Goal: Obtain resource: Obtain resource

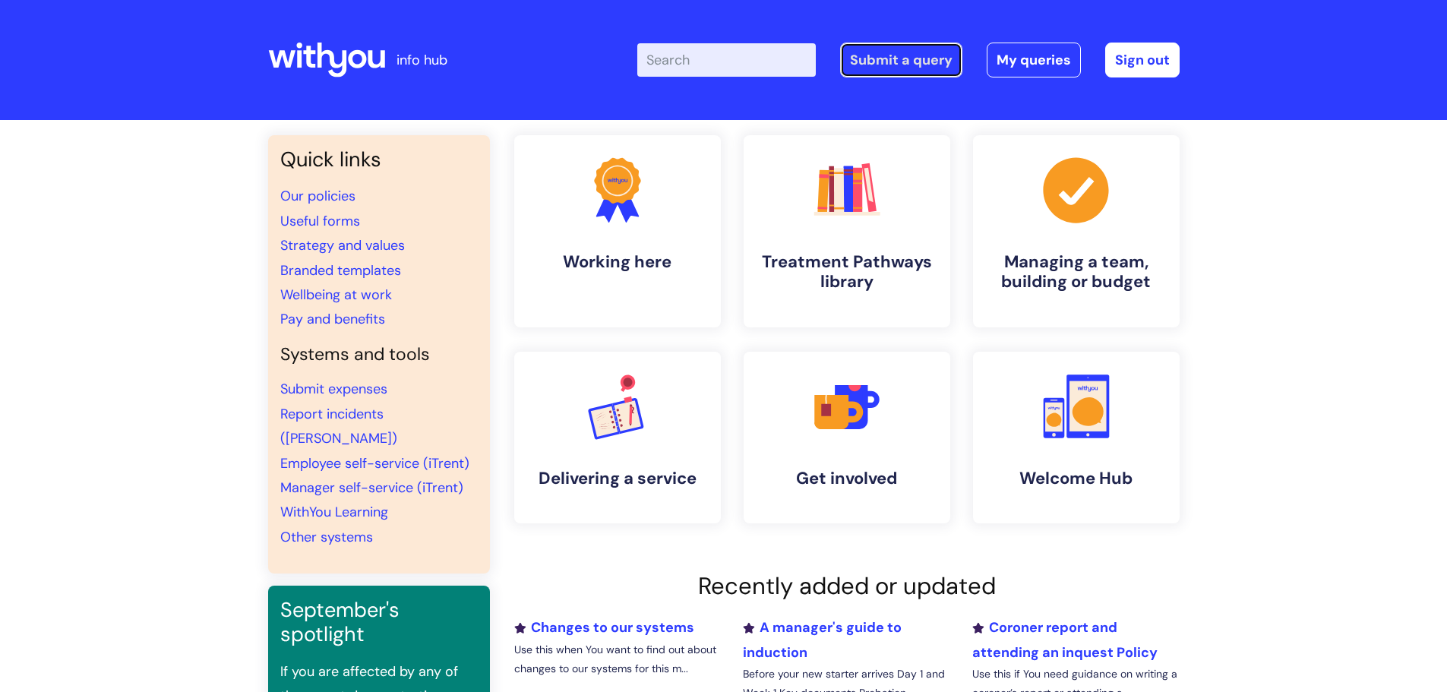
click at [908, 64] on link "Submit a query" at bounding box center [901, 60] width 122 height 35
click at [329, 219] on link "Useful forms" at bounding box center [320, 221] width 80 height 18
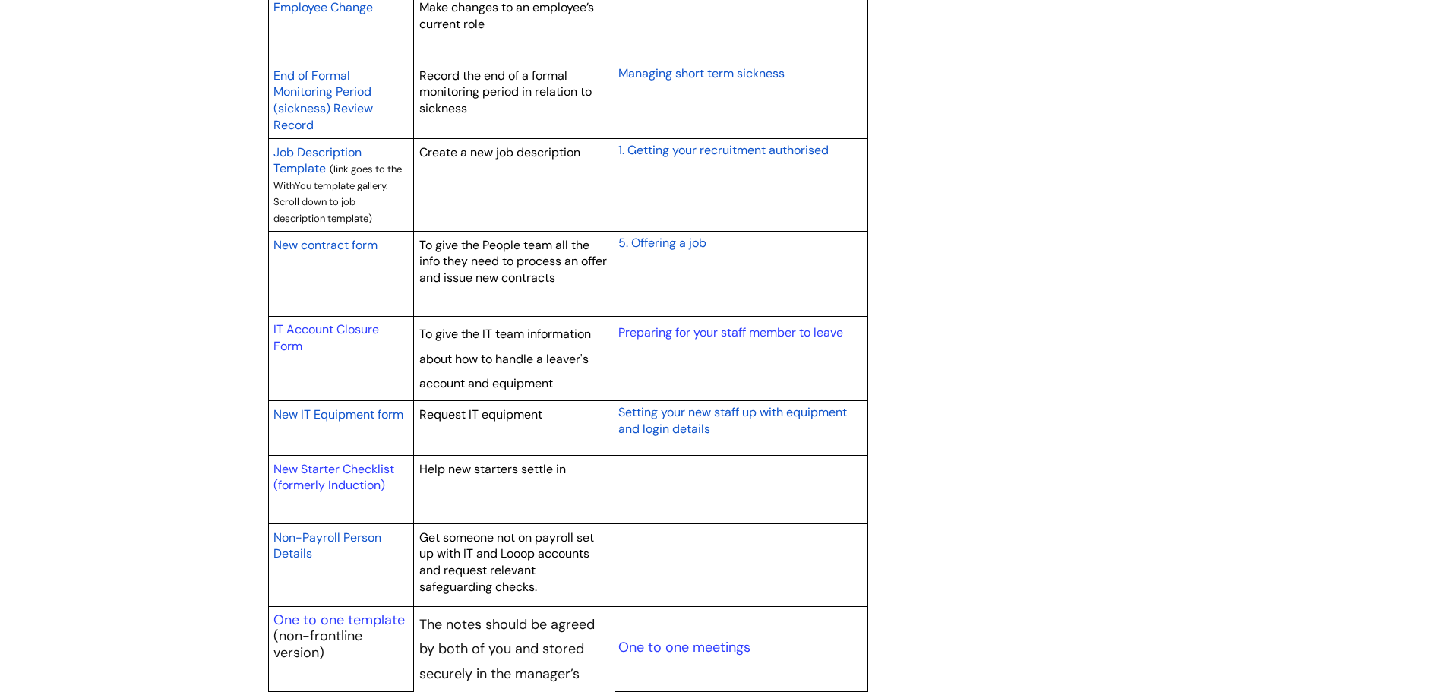
scroll to position [1367, 0]
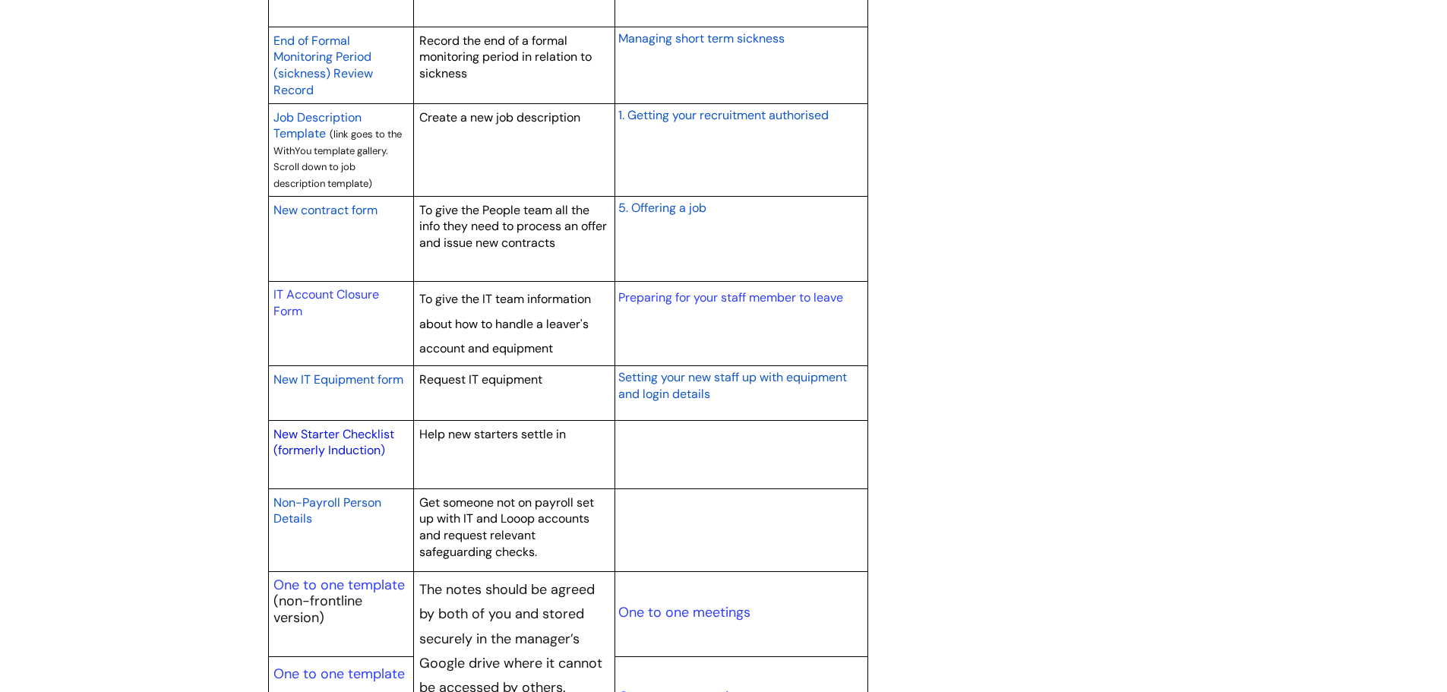
click at [320, 434] on link "New Starter Checklist (formerly Induction)" at bounding box center [333, 442] width 121 height 33
